Goal: Task Accomplishment & Management: Use online tool/utility

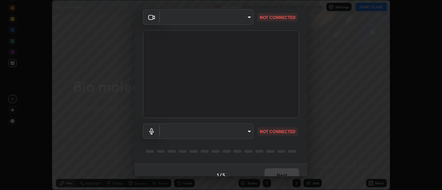
scroll to position [36, 0]
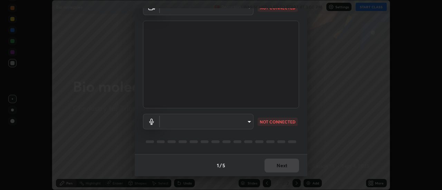
type input "9255d0ea4f7f4a742749cebd111cbd092d00bb49662c79401ed7f424fd1dd9ca"
type input "communications"
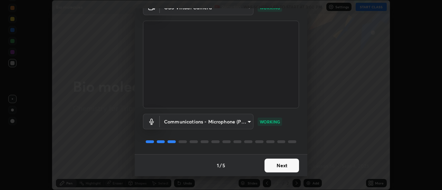
click at [276, 166] on button "Next" at bounding box center [282, 166] width 35 height 14
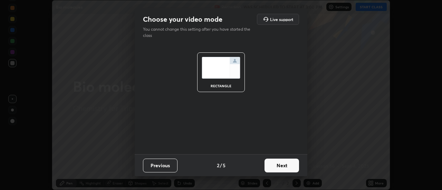
scroll to position [0, 0]
click at [277, 168] on button "Next" at bounding box center [282, 166] width 35 height 14
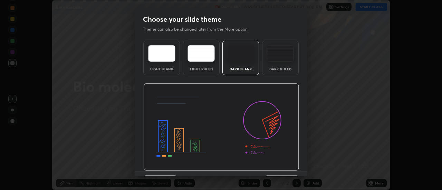
click at [278, 168] on img at bounding box center [221, 128] width 156 height 88
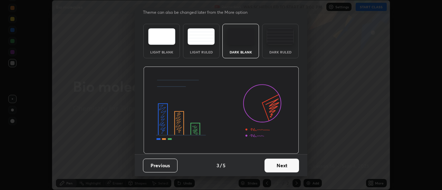
click at [279, 166] on button "Next" at bounding box center [282, 166] width 35 height 14
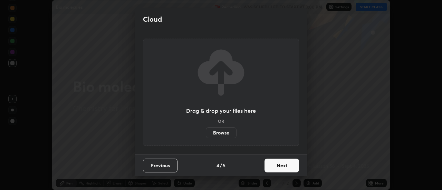
scroll to position [0, 0]
click at [279, 166] on button "Next" at bounding box center [282, 166] width 35 height 14
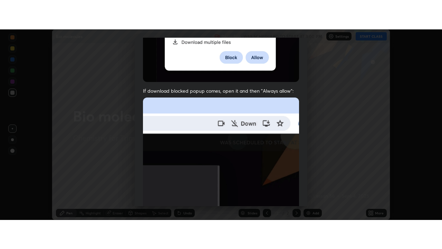
scroll to position [177, 0]
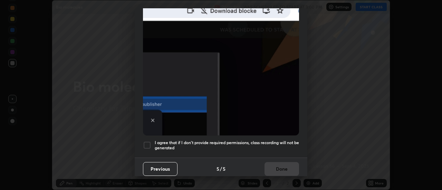
click at [150, 141] on div at bounding box center [147, 145] width 8 height 8
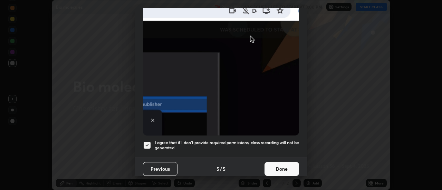
click at [268, 162] on button "Done" at bounding box center [282, 169] width 35 height 14
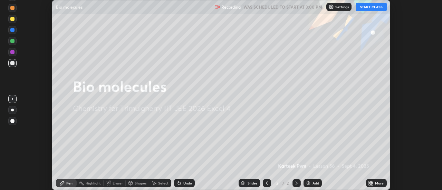
click at [365, 6] on button "START CLASS" at bounding box center [371, 7] width 31 height 8
click at [310, 183] on img at bounding box center [309, 184] width 6 height 6
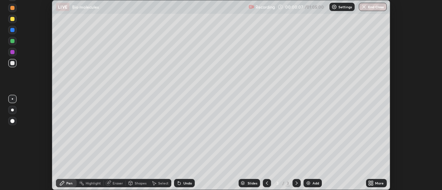
click at [372, 184] on icon at bounding box center [373, 185] width 2 height 2
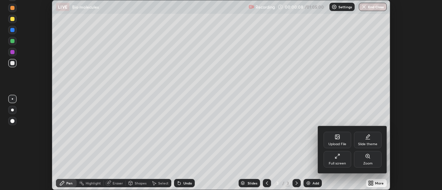
click at [338, 164] on div "Full screen" at bounding box center [337, 163] width 17 height 3
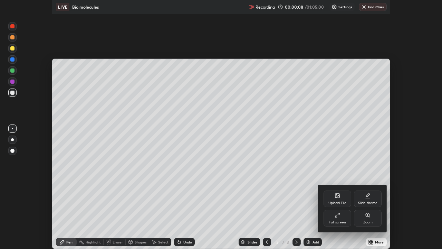
scroll to position [249, 442]
